Goal: Task Accomplishment & Management: Manage account settings

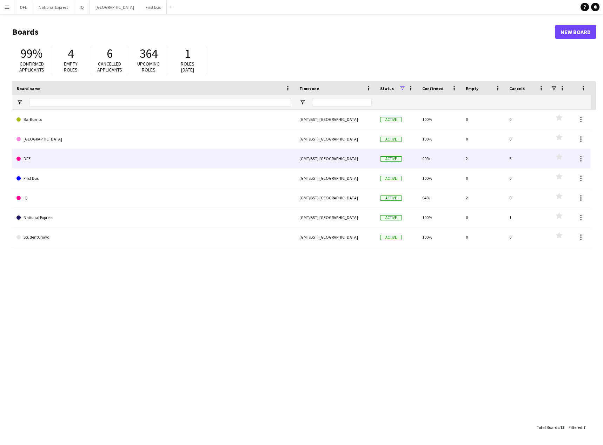
click at [38, 156] on link "DFE" at bounding box center [153, 159] width 274 height 20
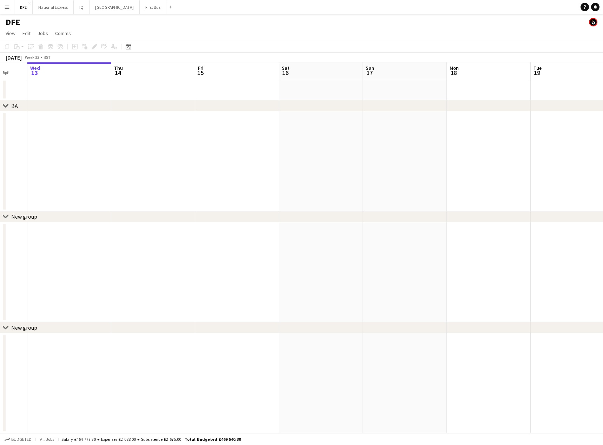
drag, startPoint x: 397, startPoint y: 156, endPoint x: 116, endPoint y: 161, distance: 281.4
click at [39, 159] on app-calendar-viewport "Sun 10 Mon 11 Tue 12 Wed 13 Thu 14 Fri 15 Sat 16 Sun 17 Mon 18 Tue 19 Wed 20 Th…" at bounding box center [301, 247] width 603 height 371
drag, startPoint x: 354, startPoint y: 154, endPoint x: 316, endPoint y: 145, distance: 38.5
click at [134, 150] on app-calendar-viewport "Fri 15 Sat 16 Sun 17 Mon 18 Tue 19 Wed 20 Thu 21 Fri 22 Sat 23 Sun 24 Mon 25 Tu…" at bounding box center [301, 247] width 603 height 371
drag, startPoint x: 315, startPoint y: 142, endPoint x: 99, endPoint y: 145, distance: 216.4
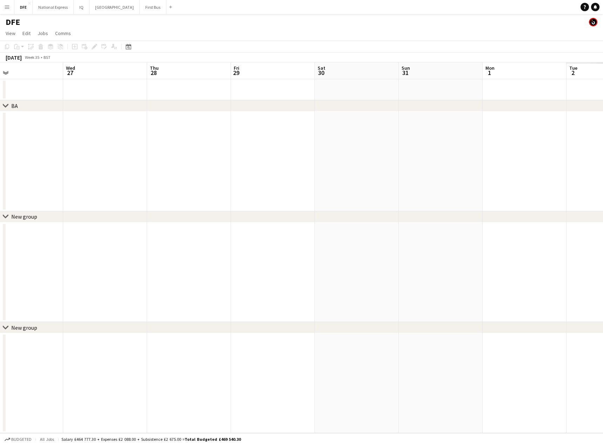
click at [58, 144] on app-calendar-viewport "Sat 23 Sun 24 Mon 25 Tue 26 Wed 27 Thu 28 Fri 29 Sat 30 Sun 31 Mon 1 Tue 2 Wed …" at bounding box center [301, 247] width 603 height 371
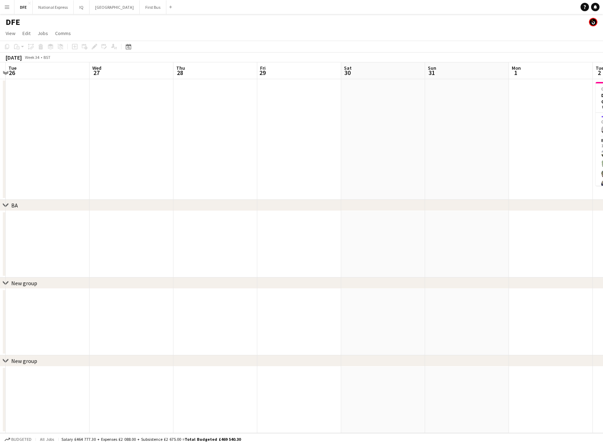
drag, startPoint x: 416, startPoint y: 142, endPoint x: 136, endPoint y: 143, distance: 279.9
click at [103, 144] on app-calendar-viewport "Sat 23 Sun 24 Mon 25 Tue 26 Wed 27 Thu 28 Fri 29 Sat 30 Sun 31 Mon 1 Tue 2 32/3…" at bounding box center [301, 247] width 603 height 371
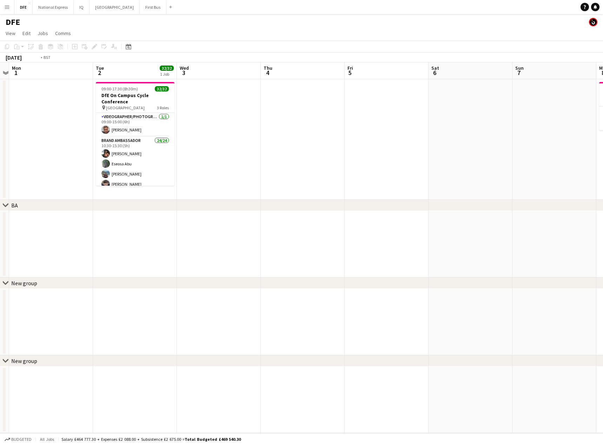
scroll to position [0, 229]
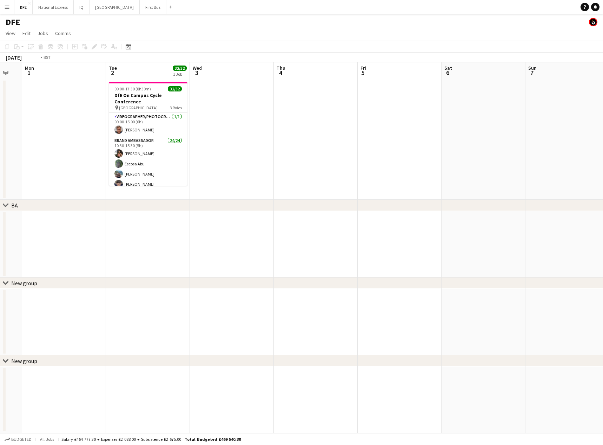
drag, startPoint x: 260, startPoint y: 141, endPoint x: 87, endPoint y: 143, distance: 172.9
click at [87, 143] on app-calendar-viewport "Fri 29 Sat 30 Sun 31 Mon 1 Tue 2 32/32 1 Job Wed 3 Thu 4 Fri 5 Sat 6 Sun 7 Mon …" at bounding box center [301, 247] width 603 height 371
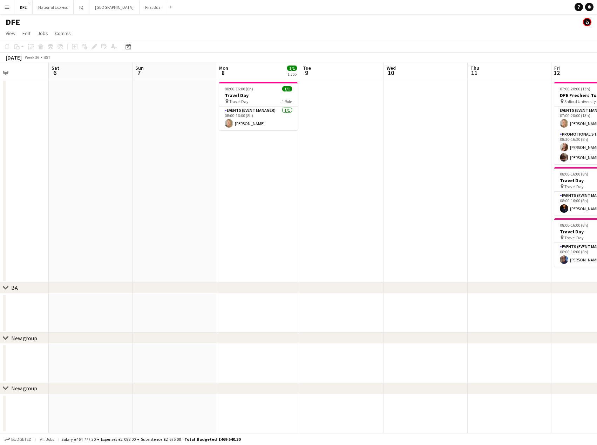
drag, startPoint x: 271, startPoint y: 184, endPoint x: 114, endPoint y: 186, distance: 157.8
click at [114, 186] on app-calendar-viewport "Wed 3 Thu 4 Fri 5 Sat 6 Sun 7 Mon 8 1/1 1 Job Tue 9 Wed 10 Thu 11 Fri 12 5/5 3 …" at bounding box center [298, 247] width 597 height 371
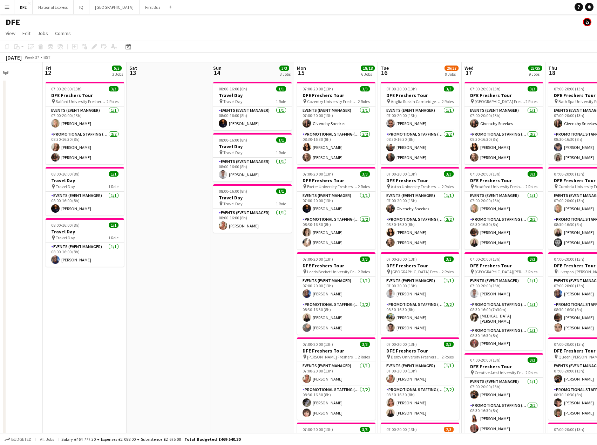
scroll to position [0, 211]
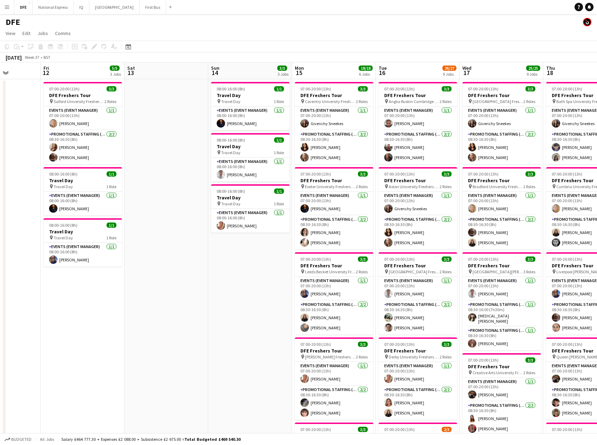
drag, startPoint x: 408, startPoint y: 189, endPoint x: 112, endPoint y: 185, distance: 295.4
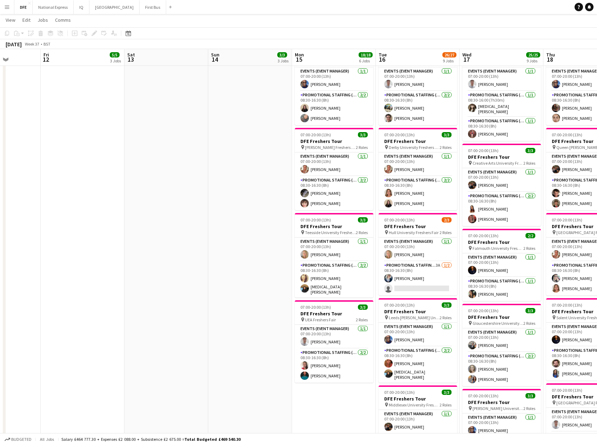
scroll to position [210, 0]
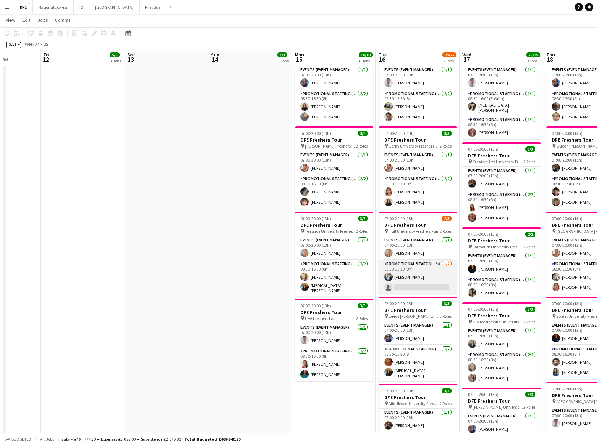
click at [417, 284] on app-card-role "Promotional Staffing (Brand Ambassadors) 3A [DATE] 08:30-16:30 (8h) [PERSON_NAM…" at bounding box center [418, 277] width 79 height 34
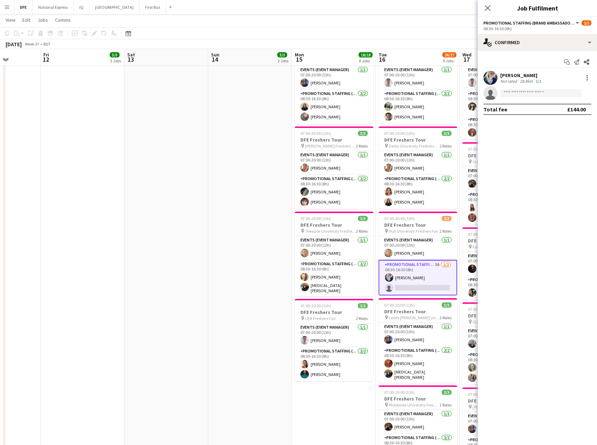
click at [235, 221] on app-date-cell "08:00-16:00 (8h) 1/1 Travel Day pin Travel Day 1 Role Events (Event Manager) [D…" at bounding box center [250, 261] width 84 height 786
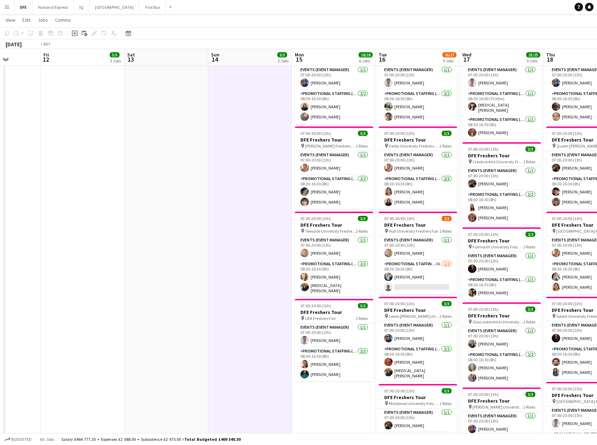
drag, startPoint x: 374, startPoint y: 120, endPoint x: 487, endPoint y: 142, distance: 114.4
click at [84, 130] on app-calendar-viewport "Tue 9 Wed 10 Thu 11 Fri 12 5/5 3 Jobs Sat 13 Sun 14 3/3 3 Jobs Mon 15 18/18 6 J…" at bounding box center [298, 284] width 597 height 934
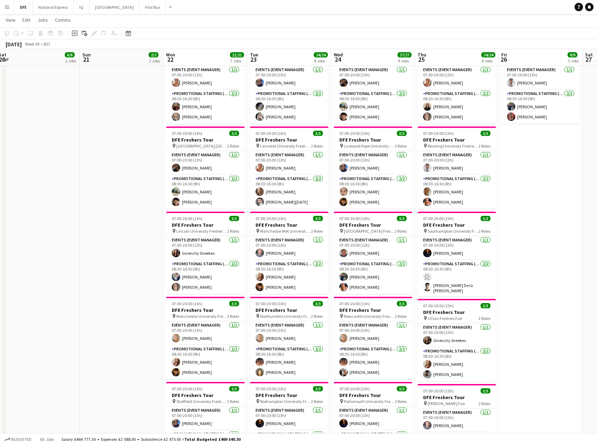
drag, startPoint x: 155, startPoint y: 143, endPoint x: 303, endPoint y: 150, distance: 148.5
click at [121, 145] on app-calendar-viewport "Wed 17 25/25 9 Jobs Thu 18 21/21 7 Jobs Fri 19 12/12 4 Jobs Sat 20 6/6 2 Jobs S…" at bounding box center [298, 284] width 597 height 934
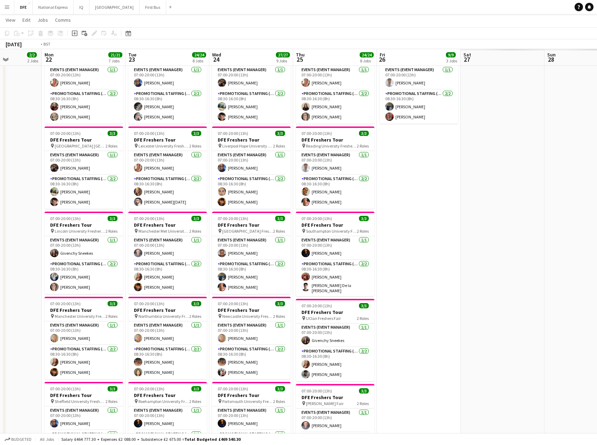
drag, startPoint x: 55, startPoint y: 150, endPoint x: 141, endPoint y: 153, distance: 85.3
click at [36, 151] on app-calendar-viewport "Fri 19 12/12 4 Jobs Sat 20 6/6 2 Jobs Sun 21 2/2 2 Jobs Mon 22 21/21 7 Jobs Tue…" at bounding box center [298, 284] width 597 height 934
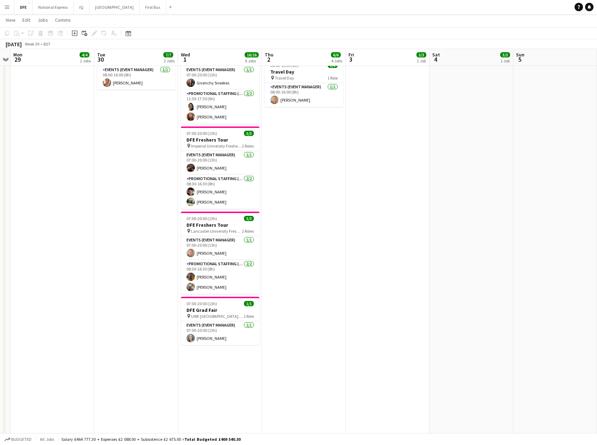
drag, startPoint x: 318, startPoint y: 141, endPoint x: 53, endPoint y: 147, distance: 264.9
click at [0, 148] on app-calendar-viewport "Fri 26 9/9 3 Jobs Sat 27 15/15 5 Jobs Sun 28 Mon 29 4/4 2 Jobs Tue 30 7/7 3 Job…" at bounding box center [298, 284] width 597 height 934
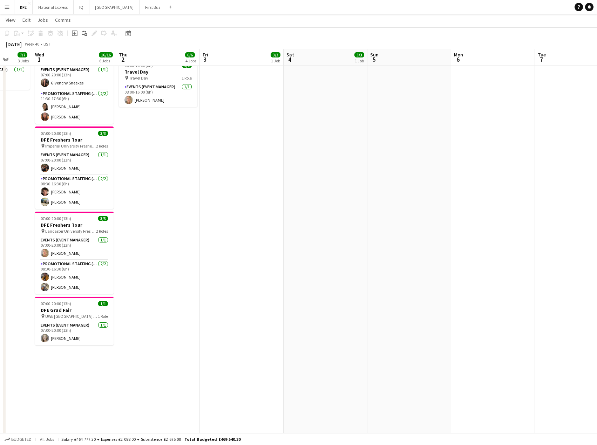
drag, startPoint x: 320, startPoint y: 132, endPoint x: 100, endPoint y: 130, distance: 219.9
click at [0, 136] on html "Menu Boards Boards Boards All jobs Status Workforce Workforce My Workforce Recr…" at bounding box center [298, 276] width 597 height 973
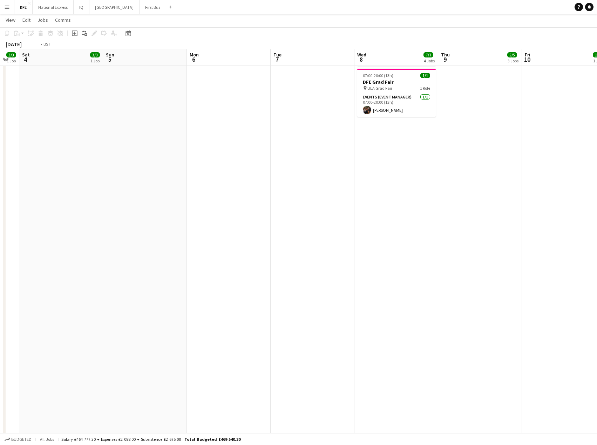
drag, startPoint x: 236, startPoint y: 121, endPoint x: 18, endPoint y: 131, distance: 218.4
click at [10, 131] on app-calendar-viewport "Wed 1 16/16 6 Jobs Thu 2 6/6 4 Jobs Fri 3 3/3 1 Job Sat 4 3/3 1 Job Sun 5 Mon 6…" at bounding box center [298, 284] width 597 height 934
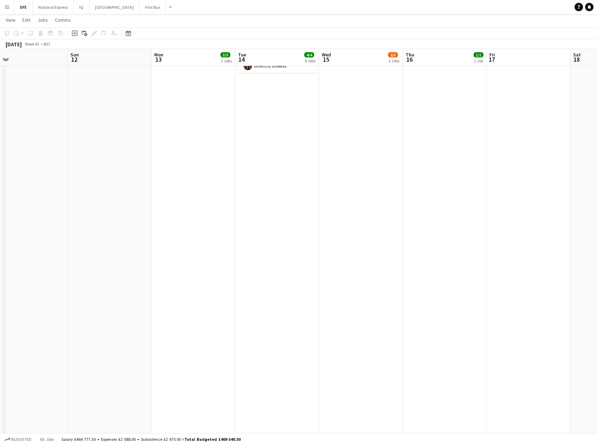
drag, startPoint x: 433, startPoint y: 139, endPoint x: 219, endPoint y: 131, distance: 214.5
click at [0, 126] on app-calendar-viewport "Thu 9 5/5 3 Jobs Fri 10 1/1 1 Job Sat 11 Sun 12 Mon 13 3/3 2 Jobs Tue 14 4/4 4 …" at bounding box center [298, 284] width 597 height 934
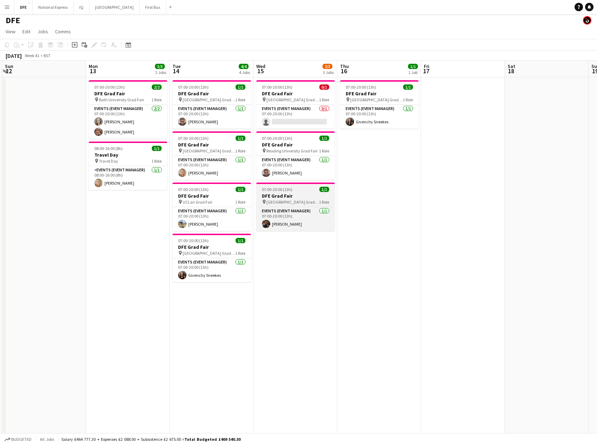
scroll to position [0, 0]
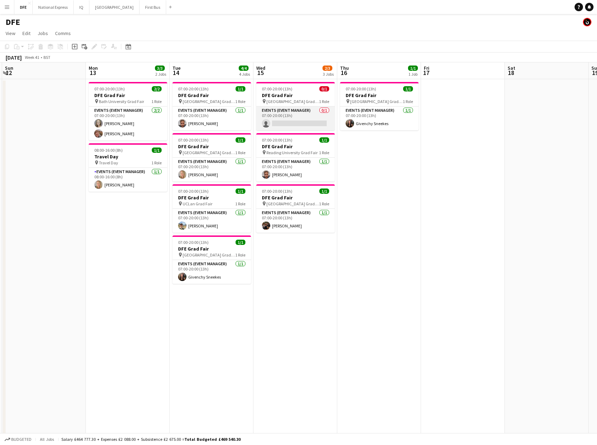
click at [306, 118] on app-card-role "Events (Event Manager) 0/1 07:00-20:00 (13h) single-neutral-actions" at bounding box center [295, 119] width 79 height 24
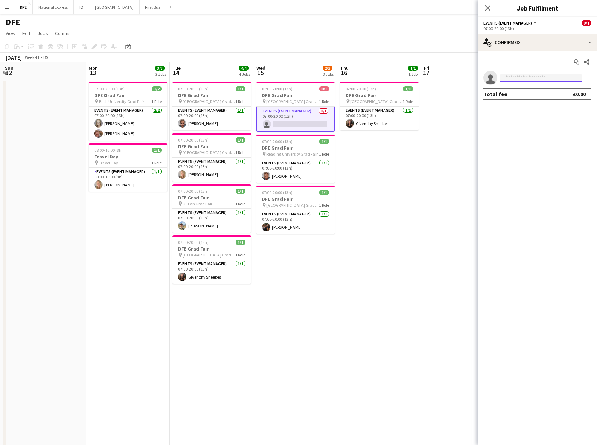
click at [554, 75] on input at bounding box center [541, 78] width 81 height 8
type input "*****"
click at [537, 89] on span "Givenchy Sneekes" at bounding box center [526, 88] width 41 height 6
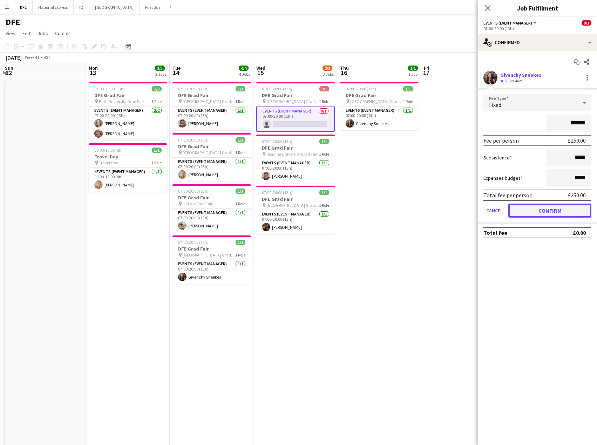
click at [560, 206] on button "Confirm" at bounding box center [550, 211] width 83 height 14
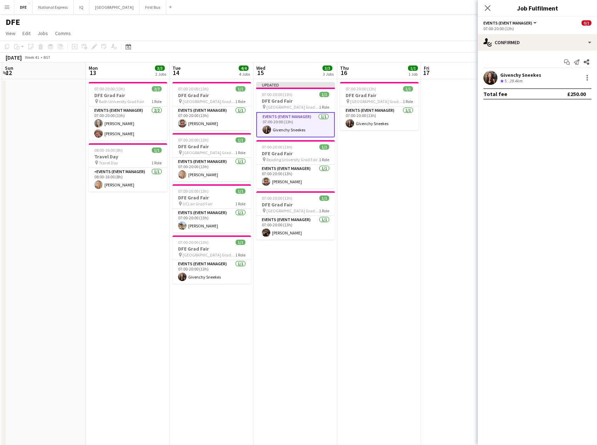
drag, startPoint x: 488, startPoint y: 7, endPoint x: 495, endPoint y: 30, distance: 24.0
click at [488, 7] on icon "Close pop-in" at bounding box center [488, 8] width 6 height 6
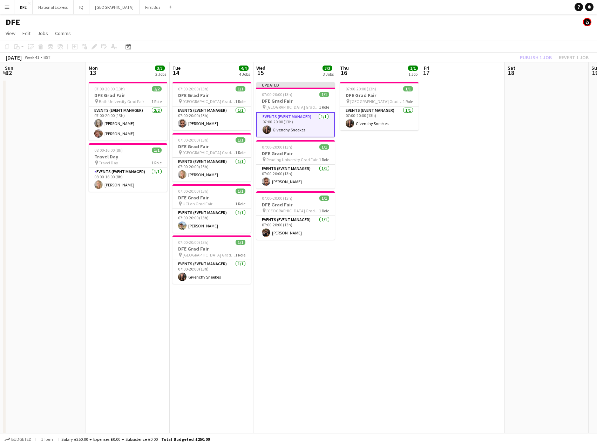
click at [537, 58] on div "Publish 1 job Revert 1 job" at bounding box center [555, 57] width 86 height 9
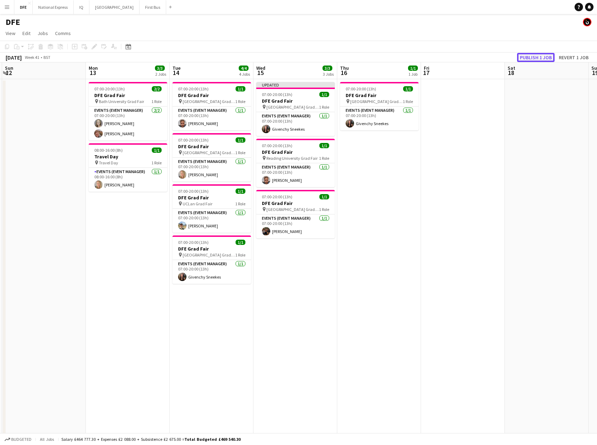
click at [533, 56] on button "Publish 1 job" at bounding box center [536, 57] width 38 height 9
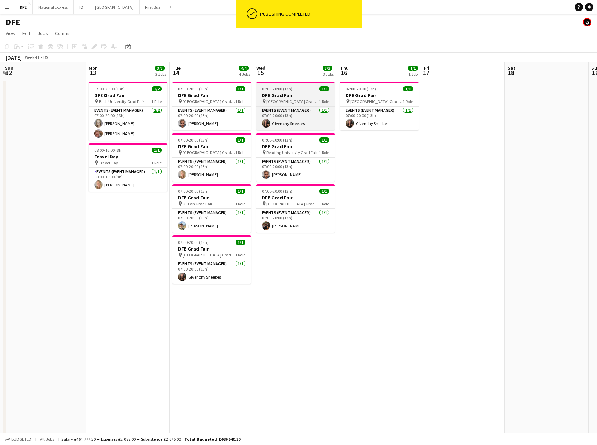
drag, startPoint x: 308, startPoint y: 97, endPoint x: 268, endPoint y: 94, distance: 39.4
click at [308, 97] on h3 "DFE Grad Fair" at bounding box center [295, 95] width 79 height 6
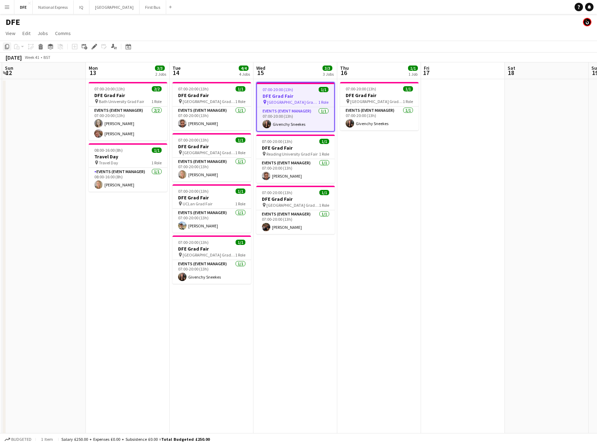
click at [8, 46] on icon "Copy" at bounding box center [7, 47] width 6 height 6
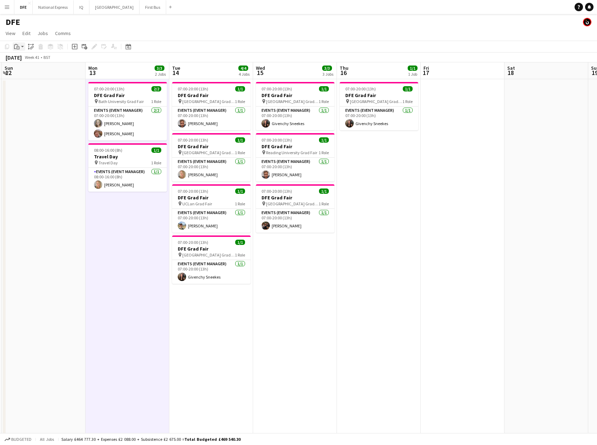
click at [18, 49] on icon at bounding box center [17, 47] width 3 height 3
click at [113, 130] on app-card-role "Events (Event Manager) [DATE] 07:00-20:00 (13h) [PERSON_NAME] [PERSON_NAME]" at bounding box center [127, 124] width 79 height 34
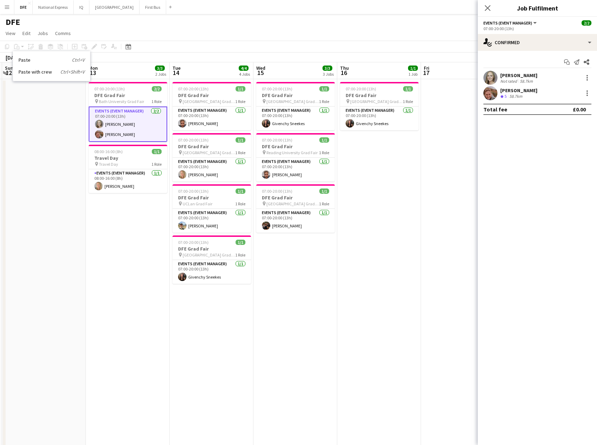
click at [102, 57] on div "[DATE] Week 41 • BST" at bounding box center [298, 58] width 597 height 10
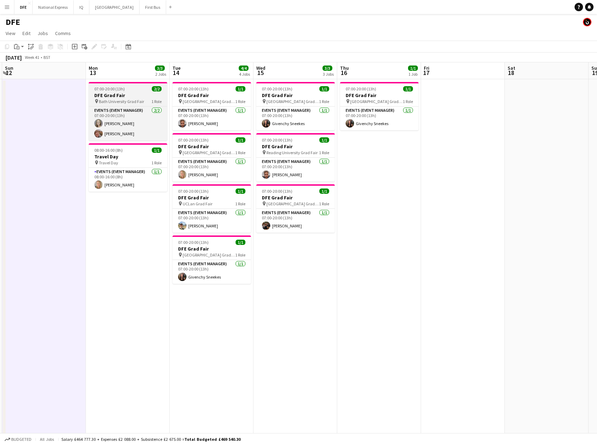
click at [114, 95] on h3 "DFE Grad Fair" at bounding box center [128, 95] width 79 height 6
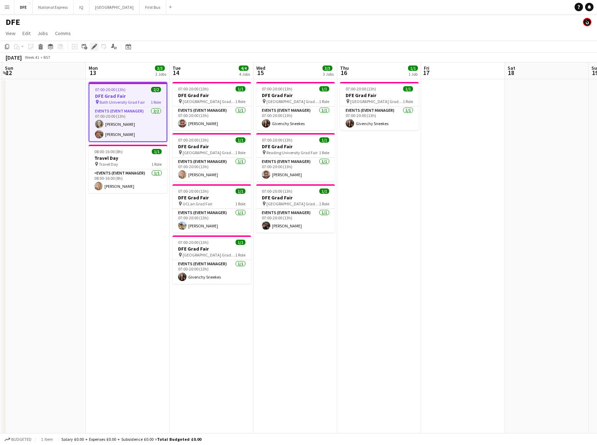
click at [91, 47] on div "Edit" at bounding box center [94, 46] width 8 height 8
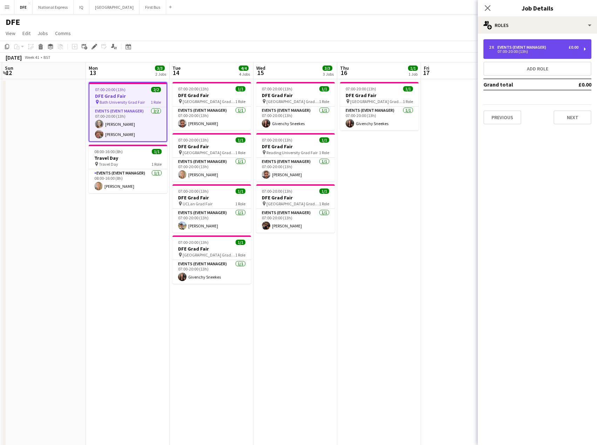
click at [542, 49] on div "Events (Event Manager)" at bounding box center [524, 47] width 52 height 5
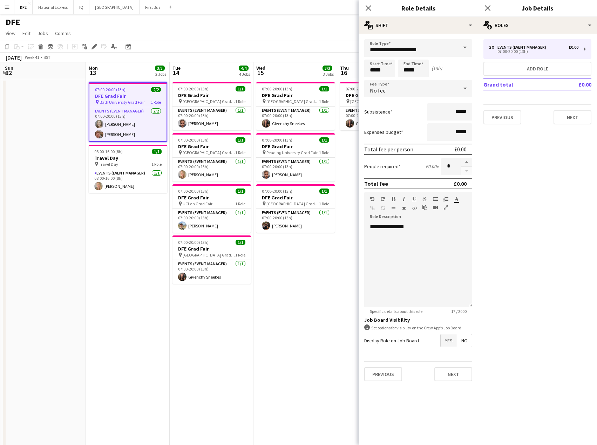
click at [468, 172] on div at bounding box center [467, 167] width 12 height 18
click at [467, 165] on button "button" at bounding box center [466, 162] width 11 height 9
click at [469, 171] on button "button" at bounding box center [466, 171] width 11 height 9
type input "*"
drag, startPoint x: 368, startPoint y: 6, endPoint x: 373, endPoint y: 8, distance: 5.2
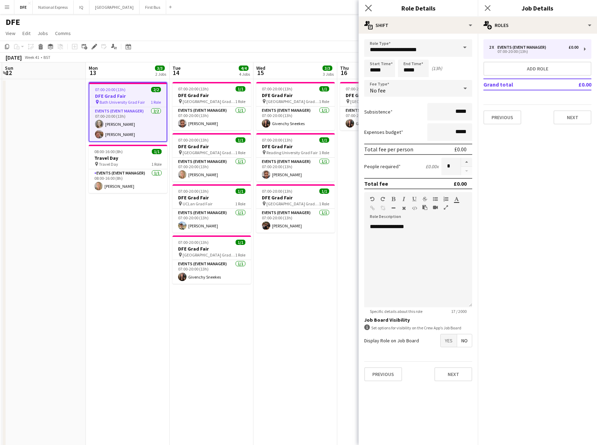
click at [370, 7] on icon "Close pop-in" at bounding box center [368, 8] width 7 height 7
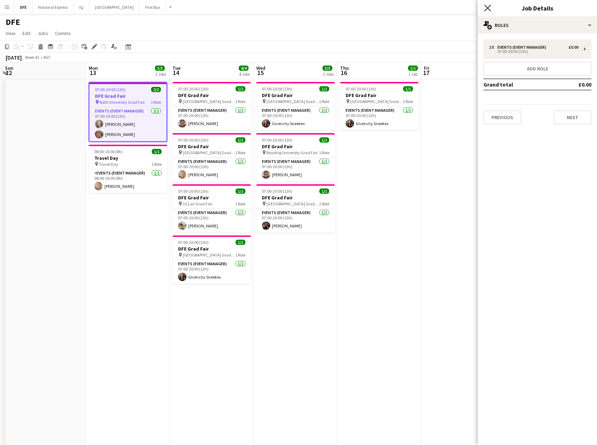
drag, startPoint x: 489, startPoint y: 10, endPoint x: 293, endPoint y: 86, distance: 210.4
click at [488, 8] on icon "Close pop-in" at bounding box center [488, 8] width 6 height 6
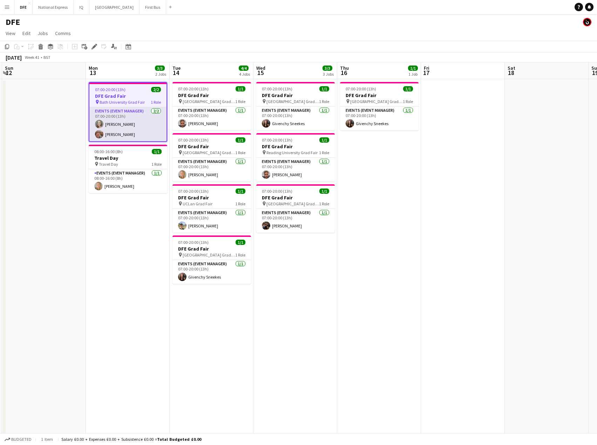
click at [121, 129] on app-card-role "Events (Event Manager) [DATE] 07:00-20:00 (13h) [PERSON_NAME] [PERSON_NAME]" at bounding box center [127, 124] width 77 height 34
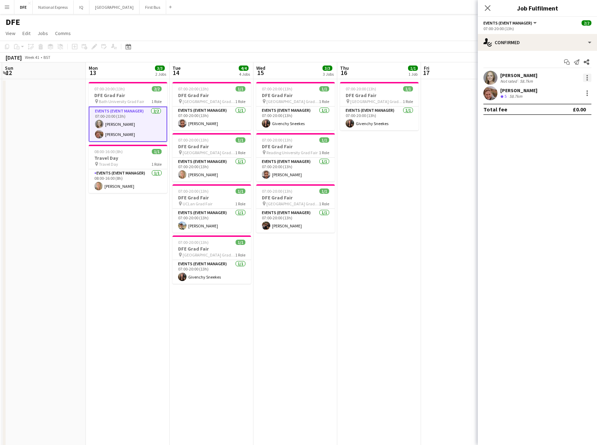
click at [589, 78] on div at bounding box center [587, 78] width 8 height 8
click at [554, 156] on span "Remove" at bounding box center [553, 158] width 21 height 6
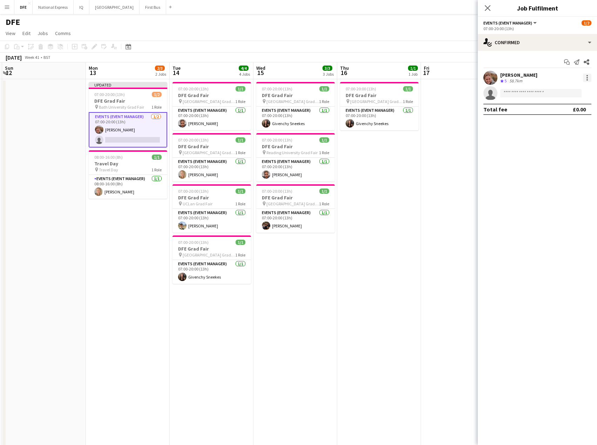
click at [585, 78] on div at bounding box center [587, 78] width 8 height 8
click at [565, 156] on span "Remove" at bounding box center [564, 158] width 43 height 6
click at [487, 6] on icon "Close pop-in" at bounding box center [487, 8] width 7 height 7
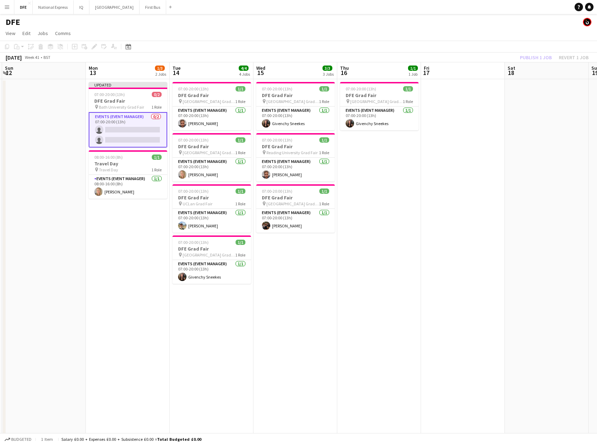
click at [288, 61] on div "[DATE] Week 41 • BST Publish 1 job Revert 1 job" at bounding box center [298, 58] width 597 height 10
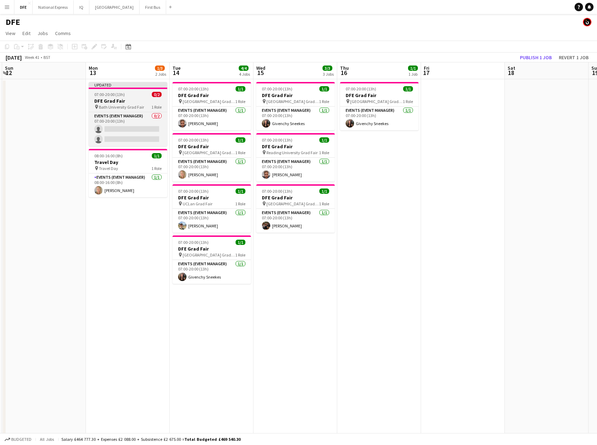
click at [127, 107] on span "Bath University Grad Fair" at bounding box center [121, 107] width 45 height 5
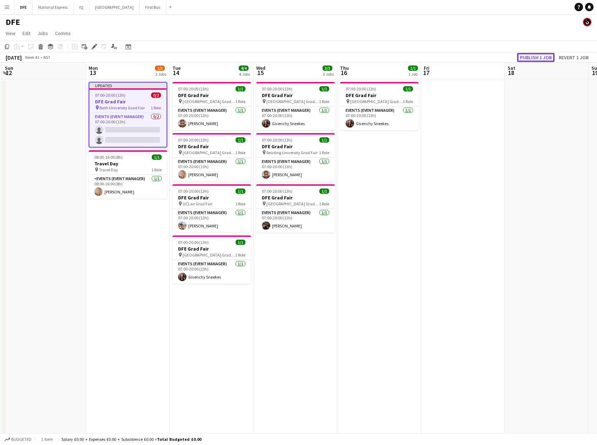
click at [536, 56] on button "Publish 1 job" at bounding box center [536, 57] width 38 height 9
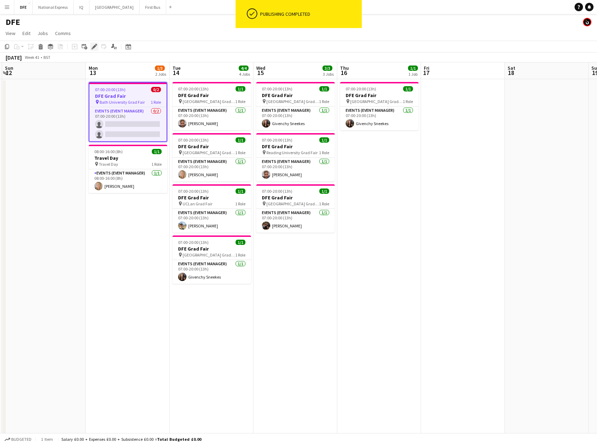
click at [96, 47] on icon "Edit" at bounding box center [95, 47] width 6 height 6
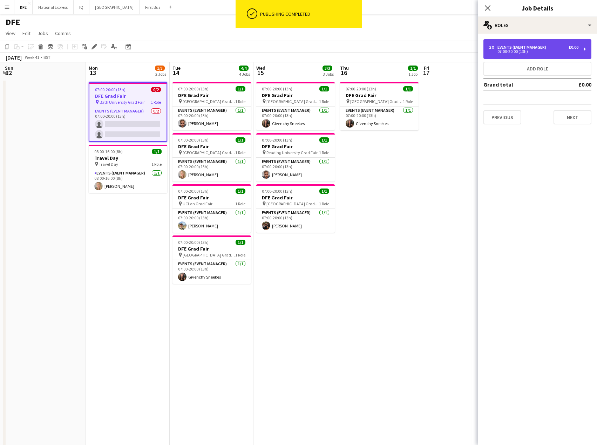
click at [551, 49] on div "2 x Events (Event Manager) £0.00" at bounding box center [533, 47] width 89 height 5
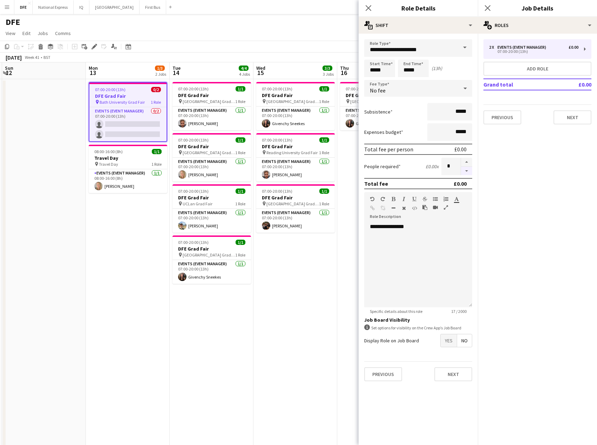
drag, startPoint x: 466, startPoint y: 170, endPoint x: 460, endPoint y: 145, distance: 26.7
click at [465, 170] on button "button" at bounding box center [466, 171] width 11 height 9
type input "*"
click at [444, 89] on div "No fee" at bounding box center [411, 88] width 94 height 17
click at [411, 123] on span "Fixed" at bounding box center [418, 125] width 97 height 7
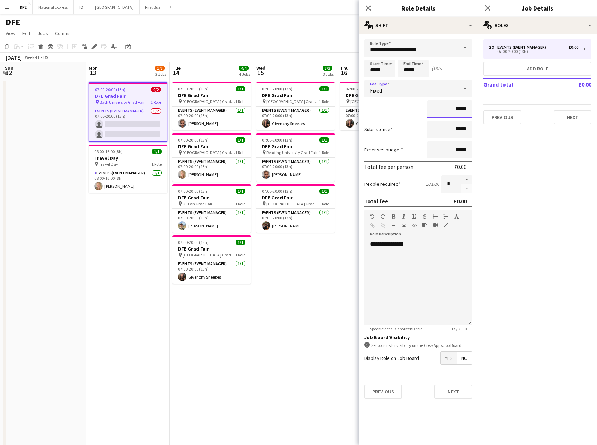
click at [465, 107] on input "*****" at bounding box center [450, 109] width 45 height 18
type input "****"
click at [455, 395] on button "Next" at bounding box center [454, 392] width 38 height 14
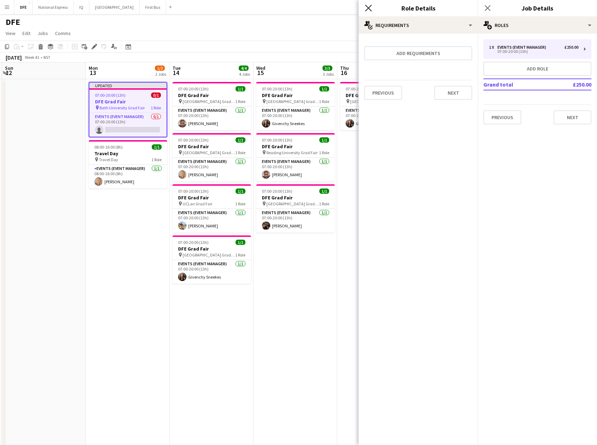
click at [370, 6] on icon at bounding box center [368, 8] width 7 height 7
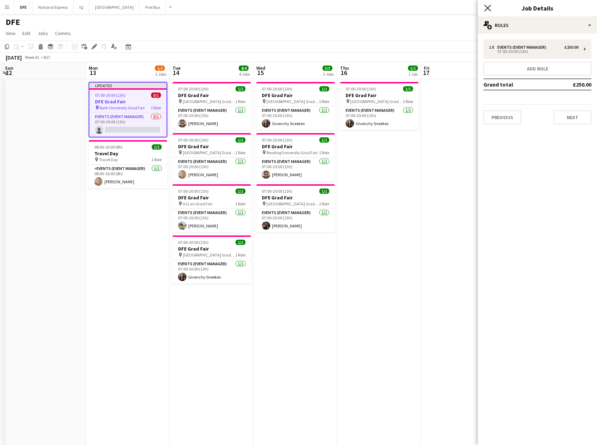
click at [490, 7] on icon "Close pop-in" at bounding box center [487, 8] width 7 height 7
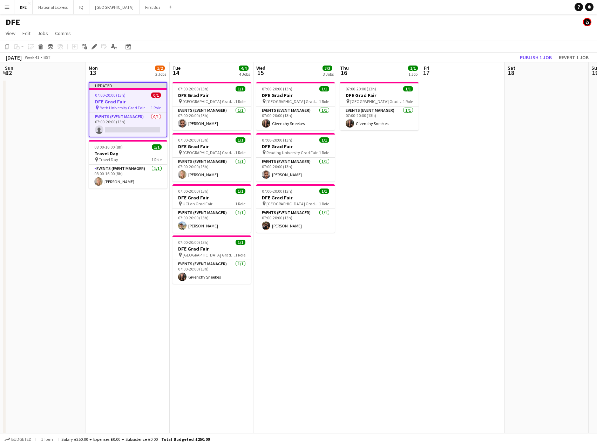
drag, startPoint x: 478, startPoint y: 25, endPoint x: 516, endPoint y: 52, distance: 46.9
click at [485, 26] on div "DFE" at bounding box center [298, 20] width 597 height 13
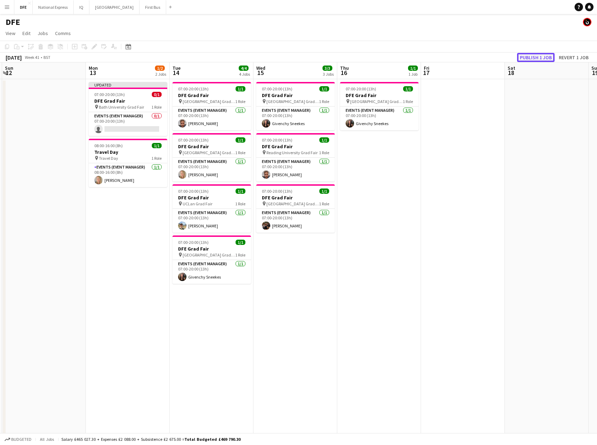
click at [534, 56] on button "Publish 1 job" at bounding box center [536, 57] width 38 height 9
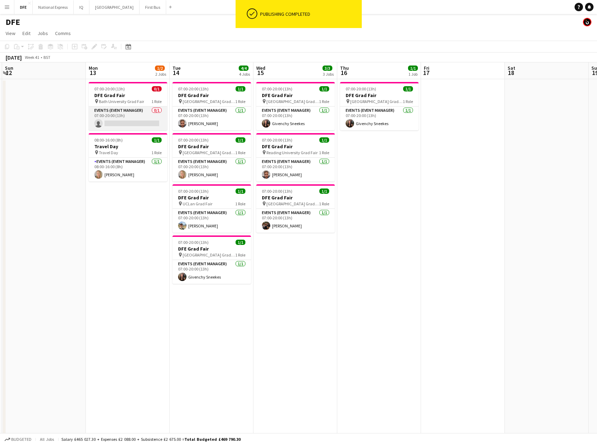
click at [143, 126] on app-card-role "Events (Event Manager) 0/1 07:00-20:00 (13h) single-neutral-actions" at bounding box center [128, 119] width 79 height 24
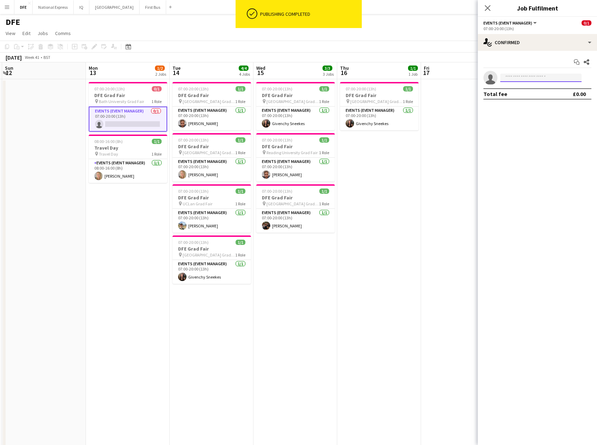
click at [547, 76] on input at bounding box center [541, 78] width 81 height 8
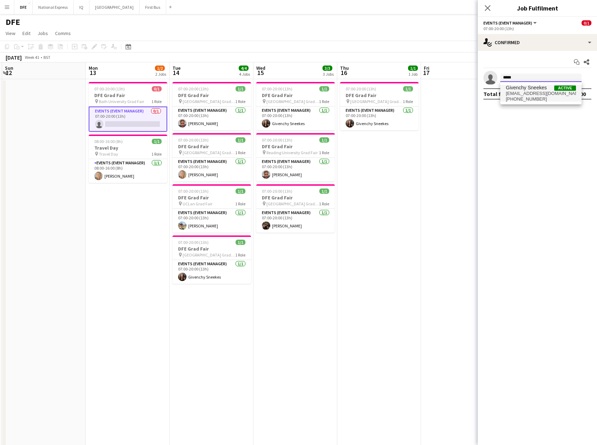
type input "*****"
click at [531, 95] on span "[EMAIL_ADDRESS][DOMAIN_NAME]" at bounding box center [541, 94] width 70 height 6
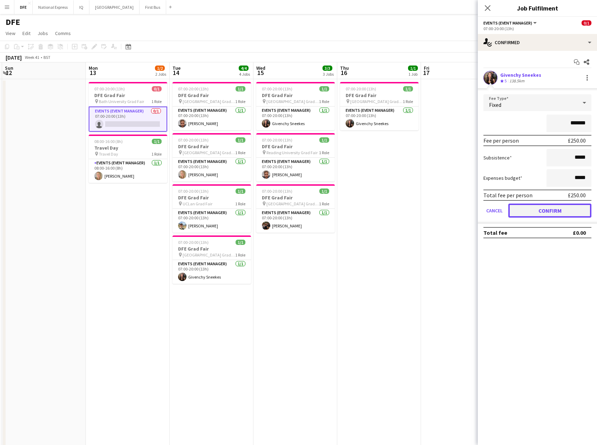
click at [564, 217] on button "Confirm" at bounding box center [550, 211] width 83 height 14
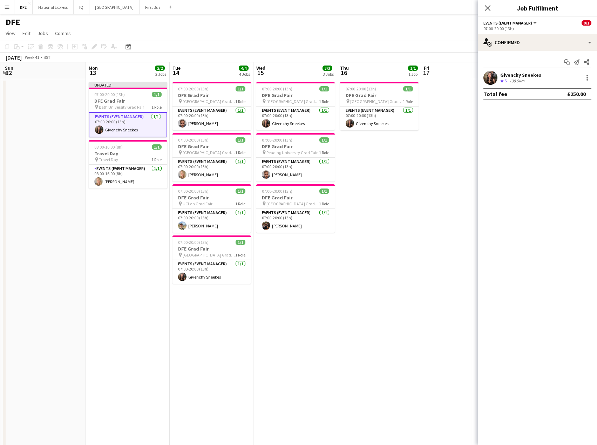
drag, startPoint x: 487, startPoint y: 7, endPoint x: 484, endPoint y: 11, distance: 4.5
click at [487, 7] on icon at bounding box center [488, 8] width 6 height 6
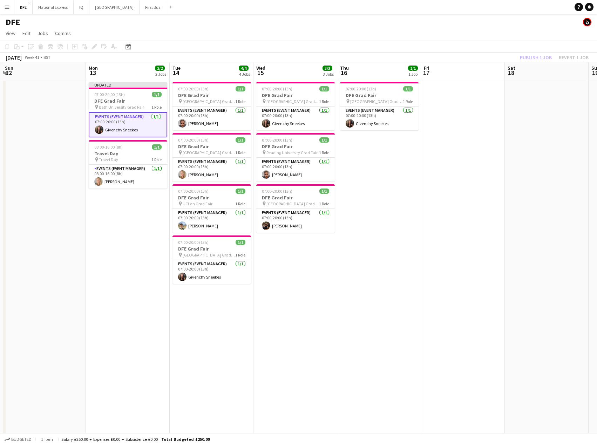
click at [465, 34] on app-page-menu "View Day view expanded Day view collapsed Month view Date picker Jump to [DATE]…" at bounding box center [298, 33] width 597 height 13
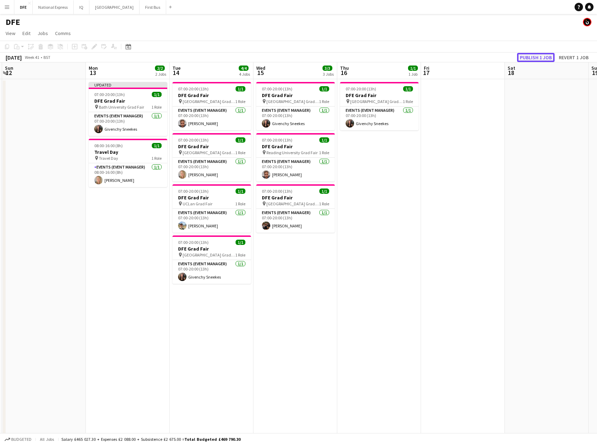
click at [546, 56] on button "Publish 1 job" at bounding box center [536, 57] width 38 height 9
